Goal: Check status: Check status

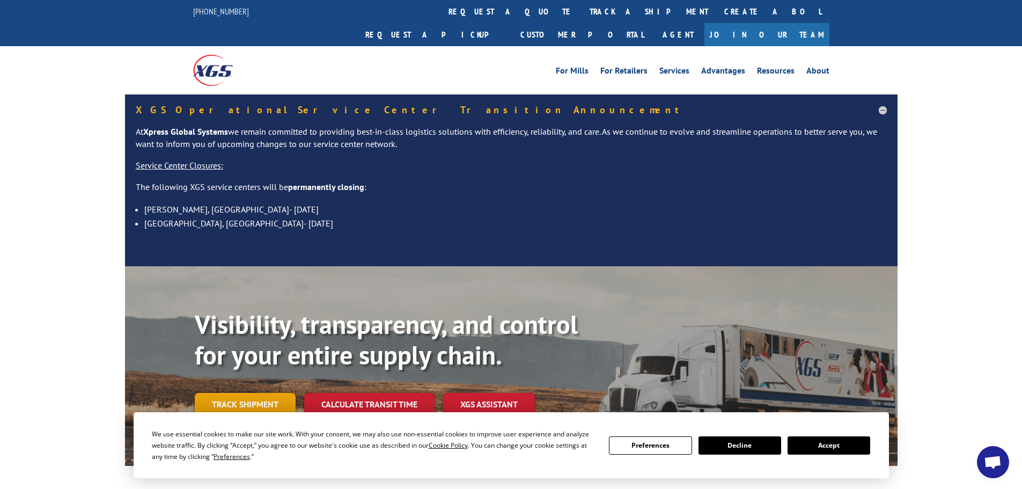
click at [239, 393] on link "Track shipment" at bounding box center [245, 404] width 101 height 23
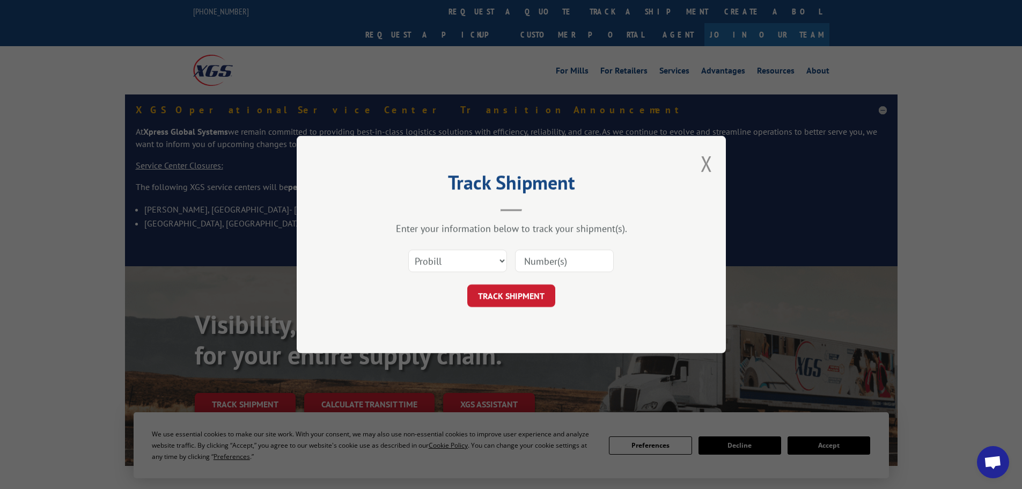
click at [525, 261] on input at bounding box center [564, 261] width 99 height 23
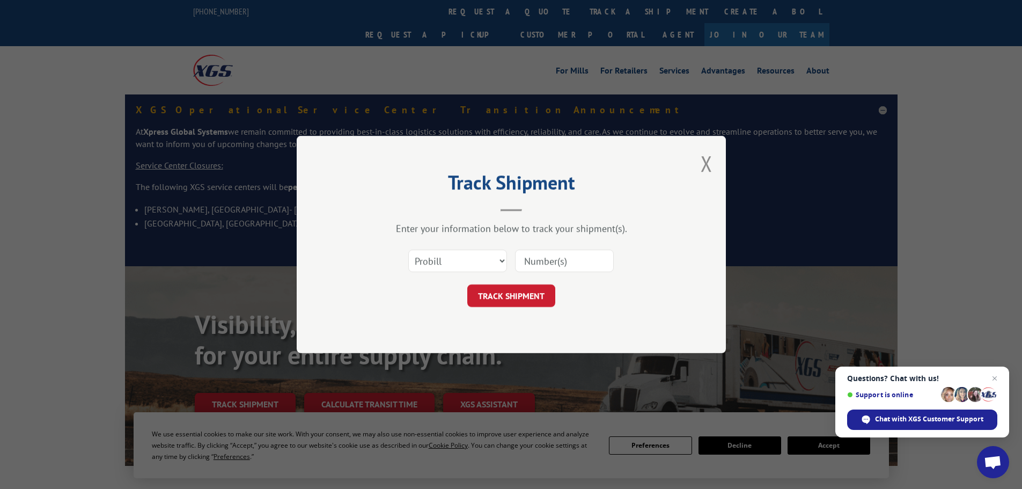
paste input "13790314"
type input "13790314"
click at [548, 297] on button "TRACK SHIPMENT" at bounding box center [511, 295] width 88 height 23
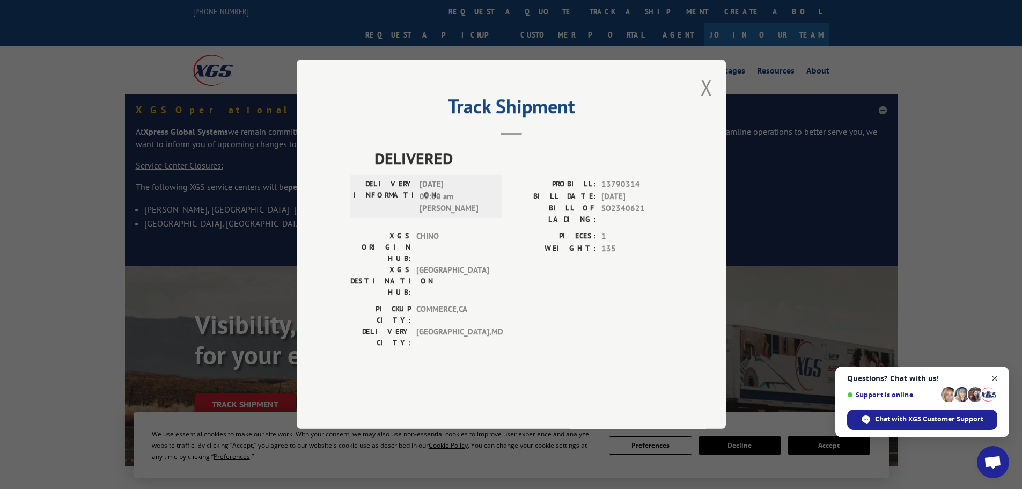
click at [998, 377] on span "Open chat" at bounding box center [994, 378] width 13 height 13
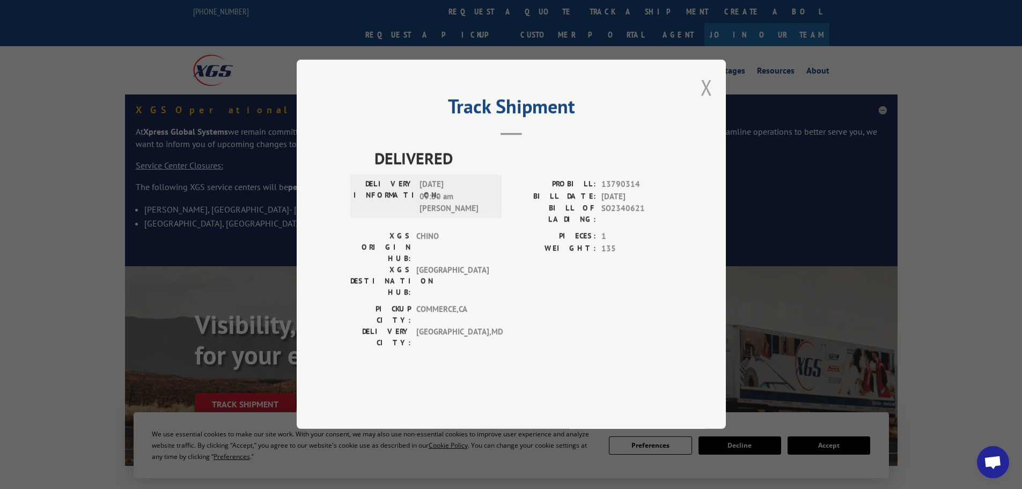
click at [709, 101] on button "Close modal" at bounding box center [707, 87] width 12 height 28
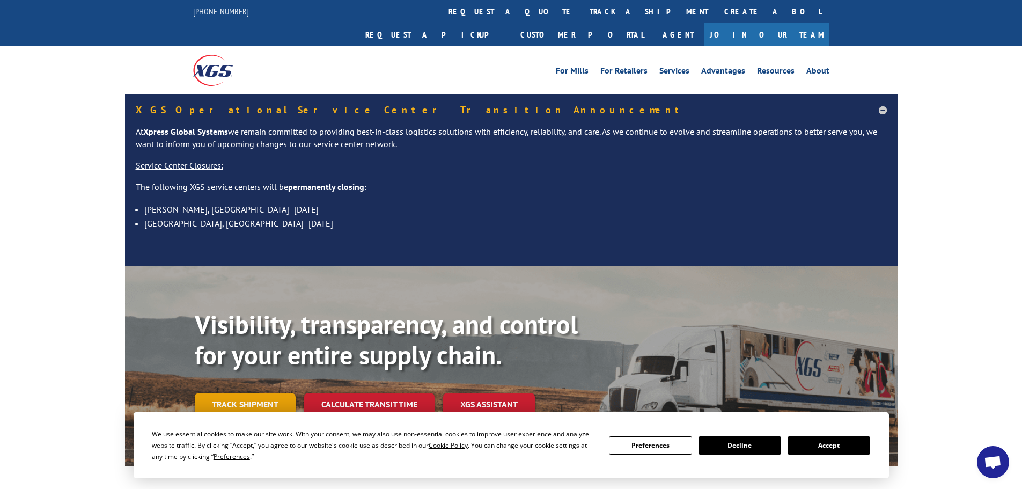
click at [226, 393] on link "Track shipment" at bounding box center [245, 404] width 101 height 23
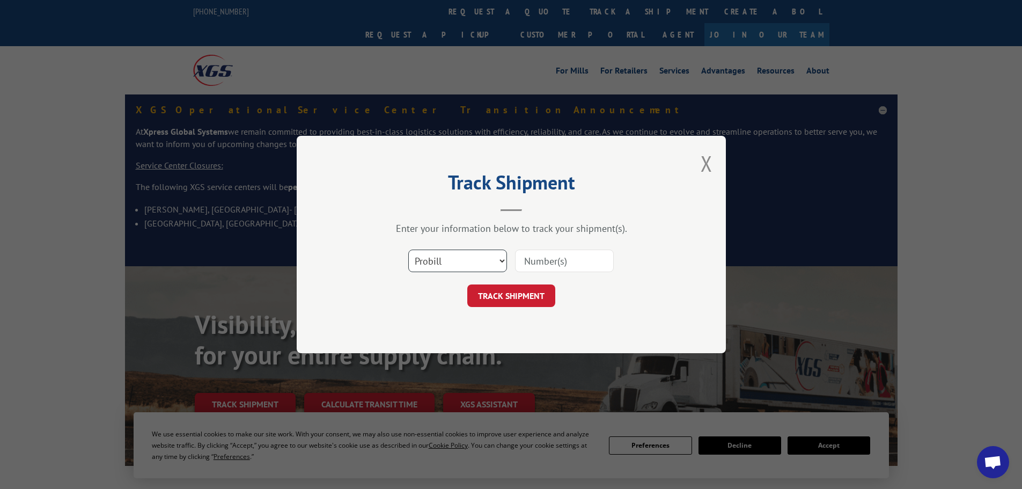
click at [429, 259] on select "Select category... Probill BOL PO" at bounding box center [457, 261] width 99 height 23
select select "bol"
click at [408, 250] on select "Select category... Probill BOL PO" at bounding box center [457, 261] width 99 height 23
click at [535, 264] on input at bounding box center [564, 261] width 99 height 23
paste input "17987694"
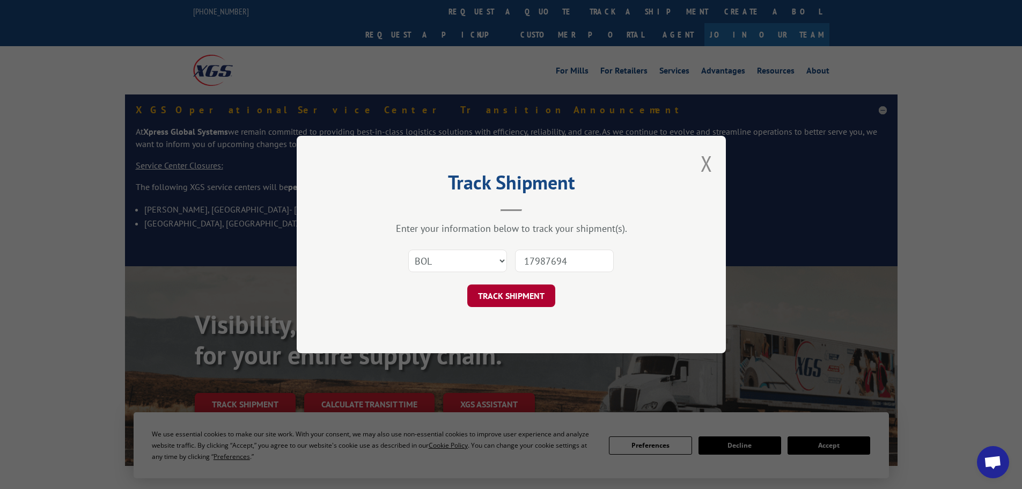
type input "17987694"
click at [542, 294] on button "TRACK SHIPMENT" at bounding box center [511, 295] width 88 height 23
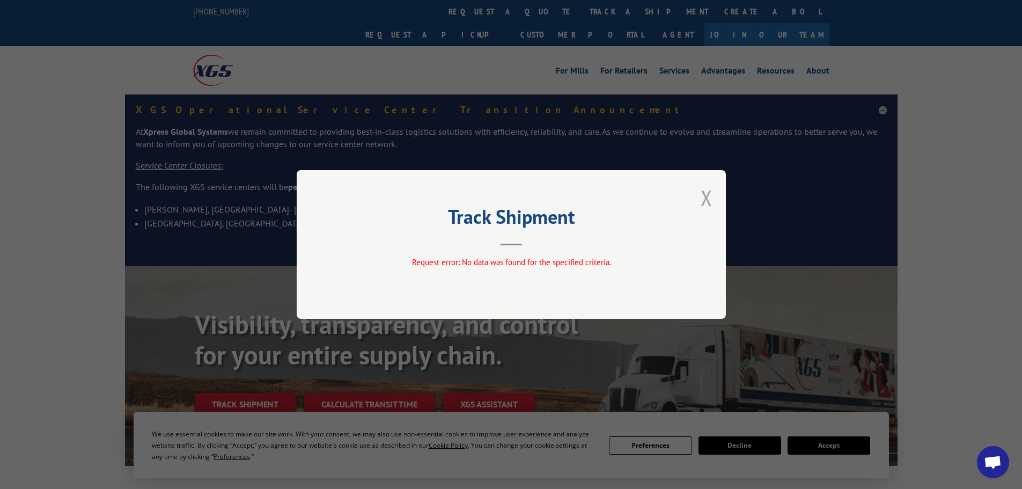
click at [703, 195] on button "Close modal" at bounding box center [707, 198] width 12 height 28
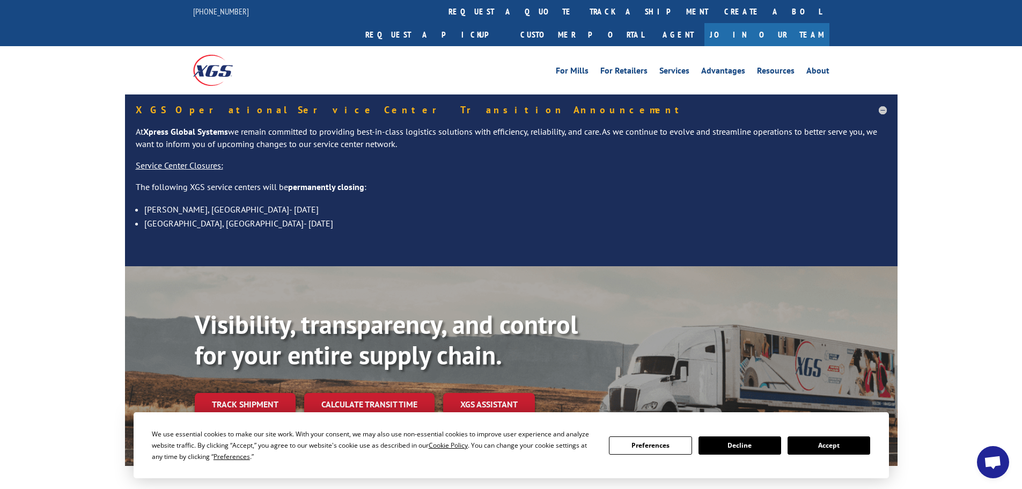
click at [823, 450] on button "Accept" at bounding box center [829, 445] width 83 height 18
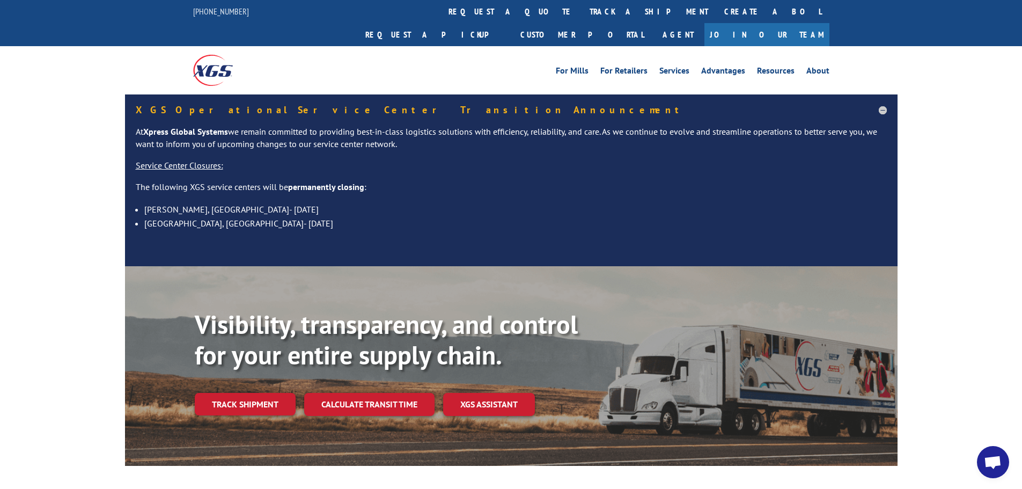
click at [876, 105] on h5 "XGS Operational Service Center Transition Announcement" at bounding box center [511, 110] width 751 height 10
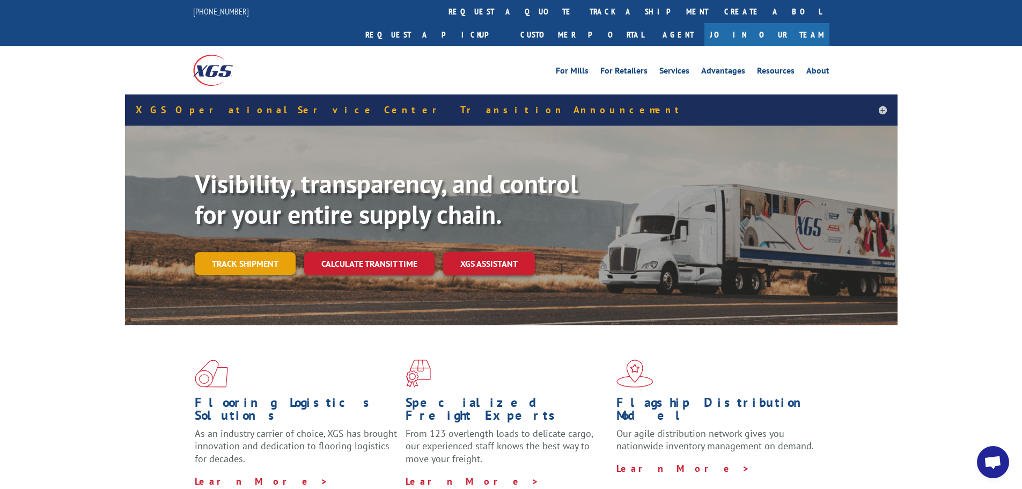
click at [241, 252] on link "Track shipment" at bounding box center [245, 263] width 101 height 23
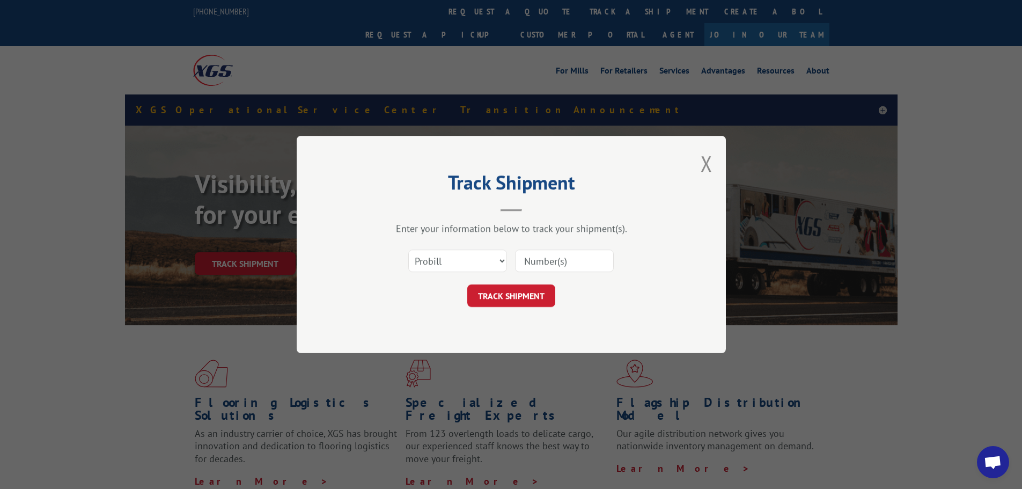
click at [539, 254] on input at bounding box center [564, 261] width 99 height 23
paste input "13790314"
type input "13790314"
click at [523, 294] on button "TRACK SHIPMENT" at bounding box center [511, 295] width 88 height 23
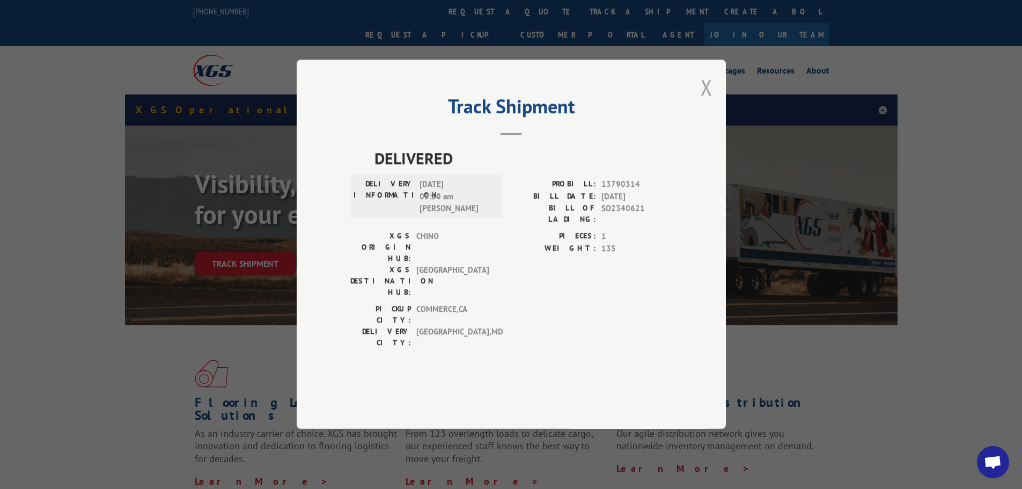
click at [712, 101] on button "Close modal" at bounding box center [707, 87] width 12 height 28
